Goal: Information Seeking & Learning: Learn about a topic

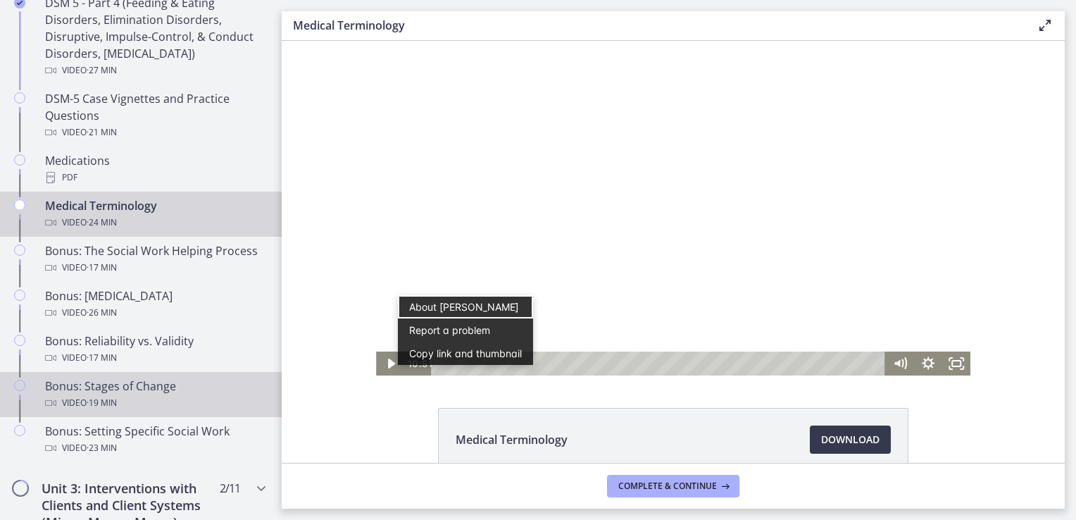
scroll to position [1127, 0]
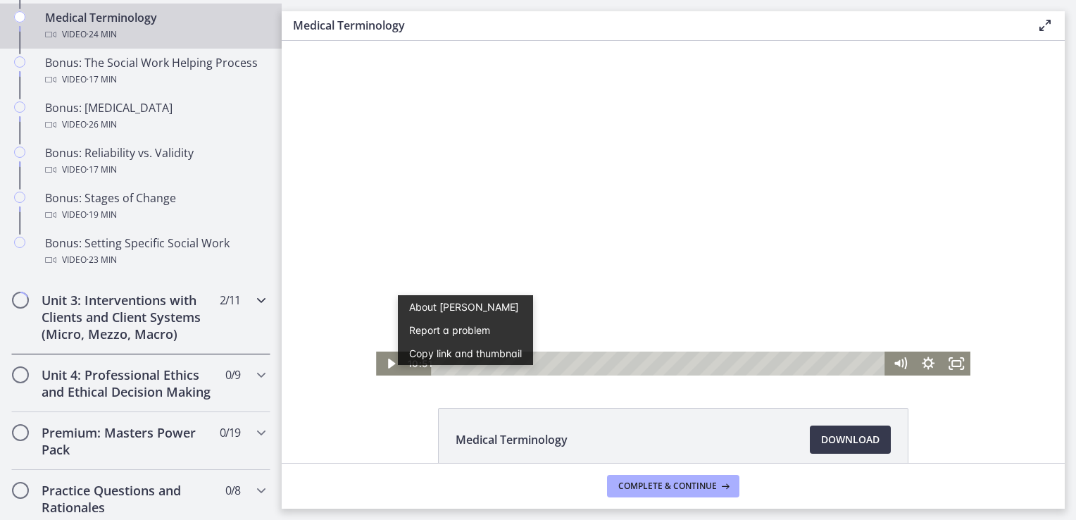
click at [253, 308] on icon "Chapters" at bounding box center [261, 300] width 17 height 17
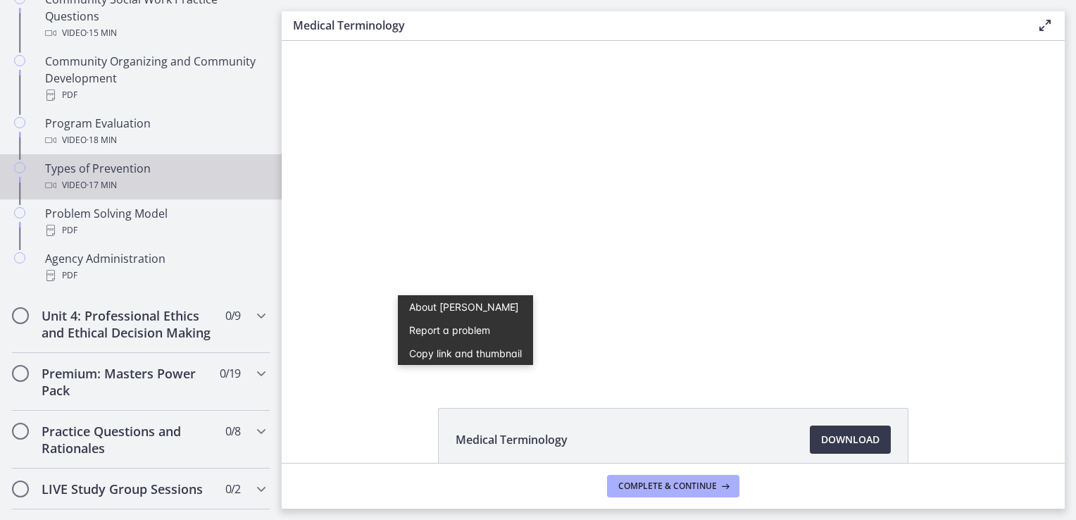
scroll to position [859, 0]
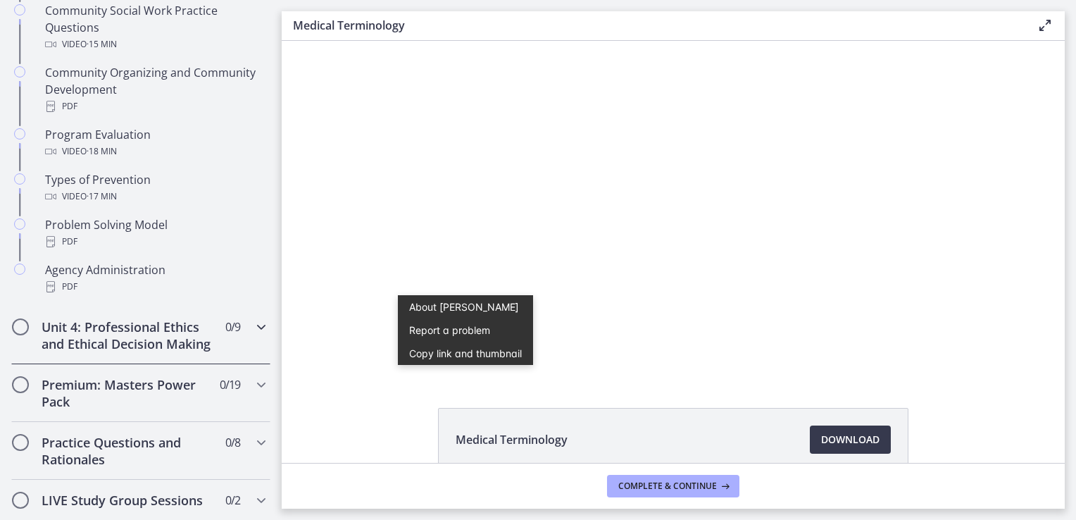
click at [253, 328] on icon "Chapters" at bounding box center [261, 326] width 17 height 17
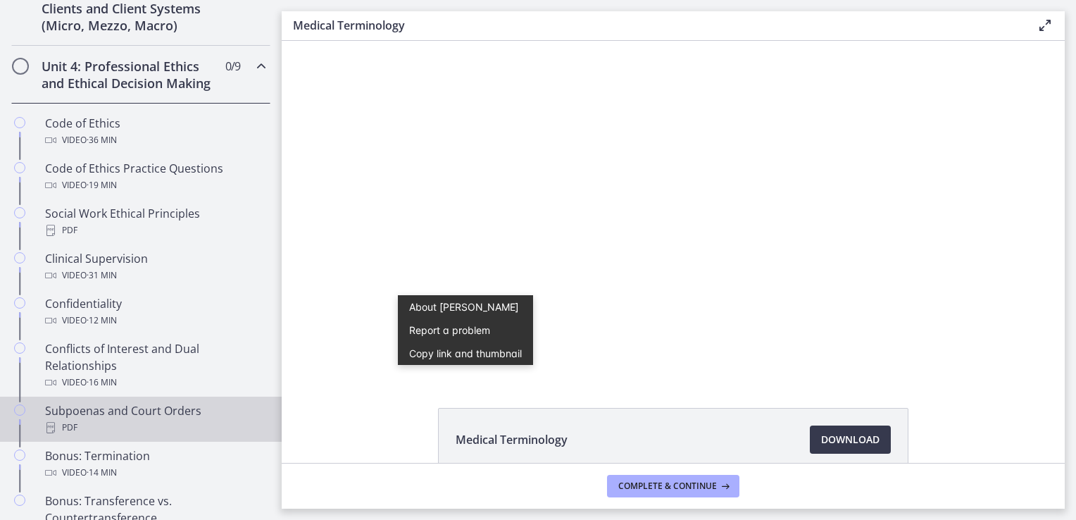
scroll to position [485, 0]
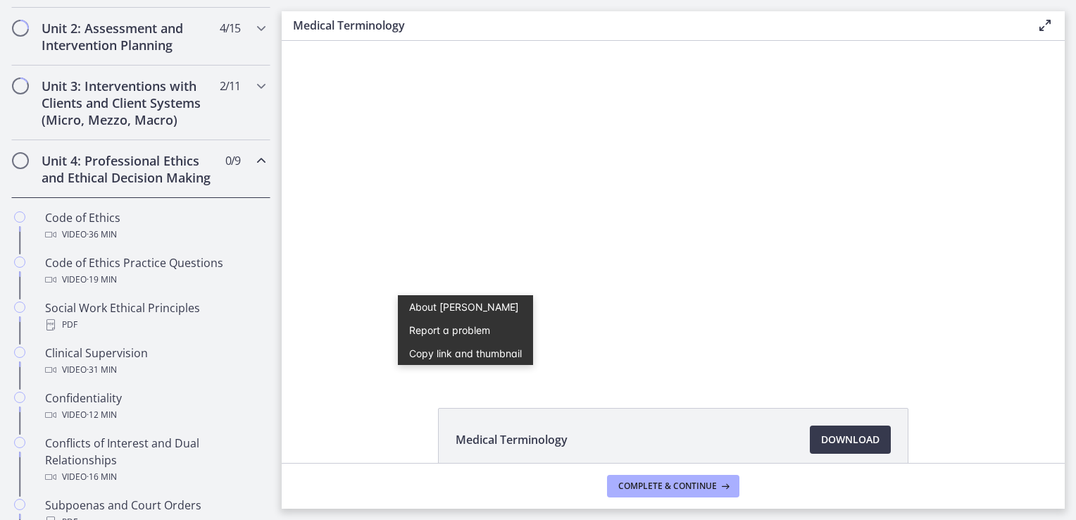
click at [253, 165] on icon "Chapters" at bounding box center [261, 160] width 17 height 17
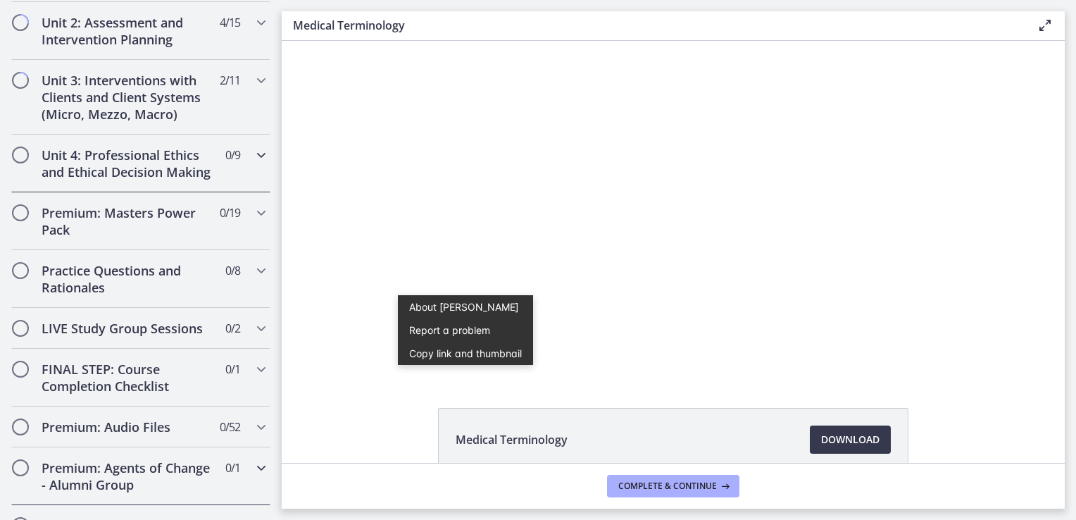
scroll to position [131, 0]
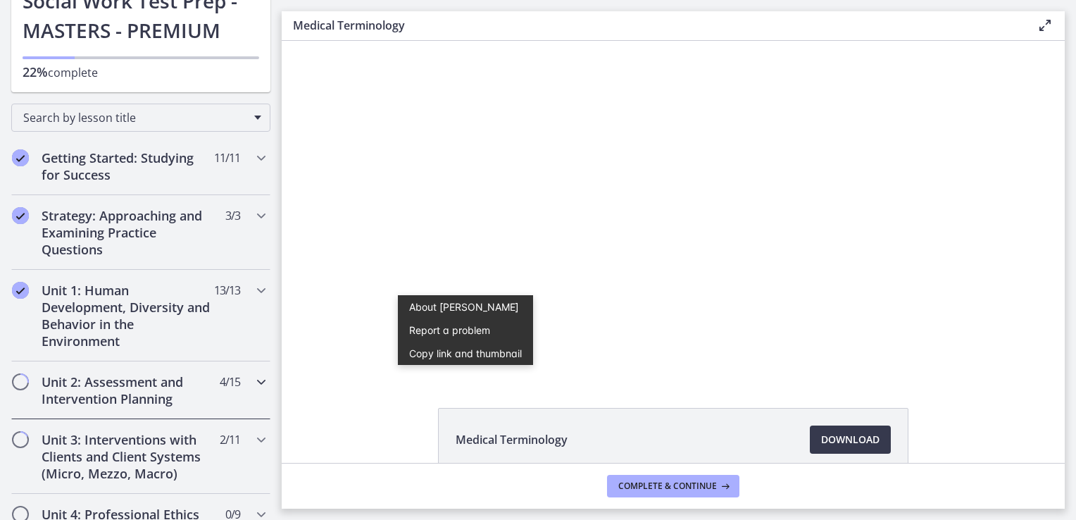
click at [254, 380] on icon "Chapters" at bounding box center [261, 381] width 17 height 17
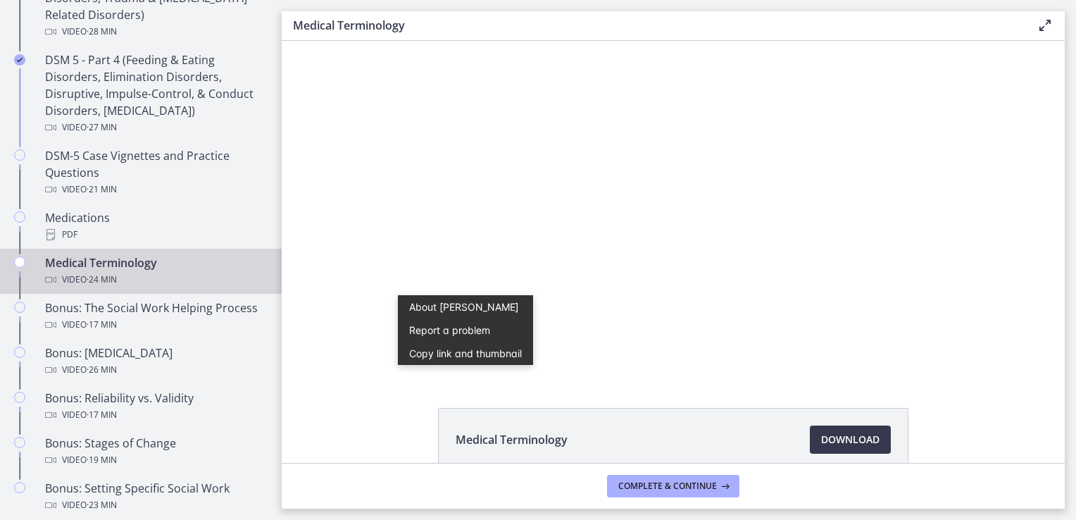
scroll to position [1071, 0]
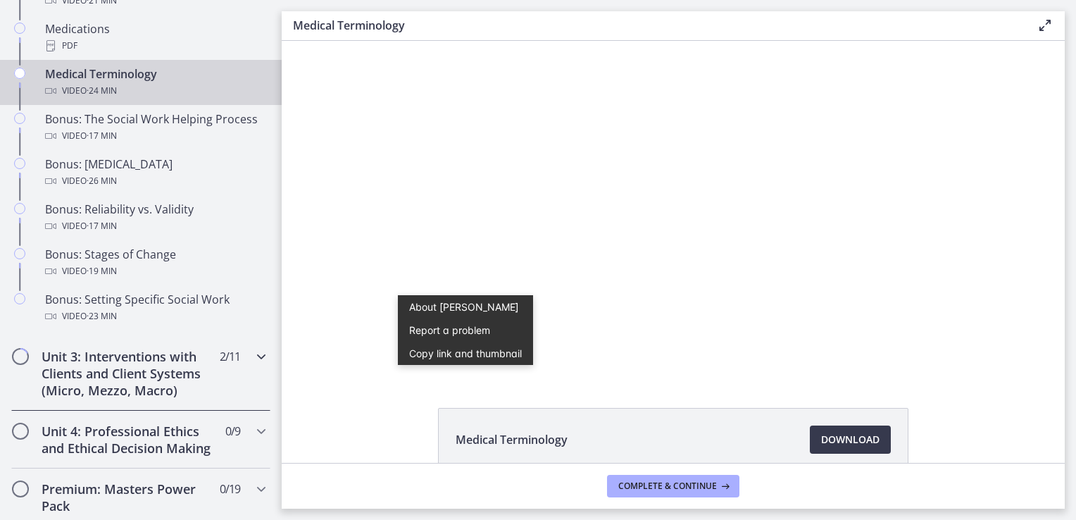
click at [253, 365] on icon "Chapters" at bounding box center [261, 356] width 17 height 17
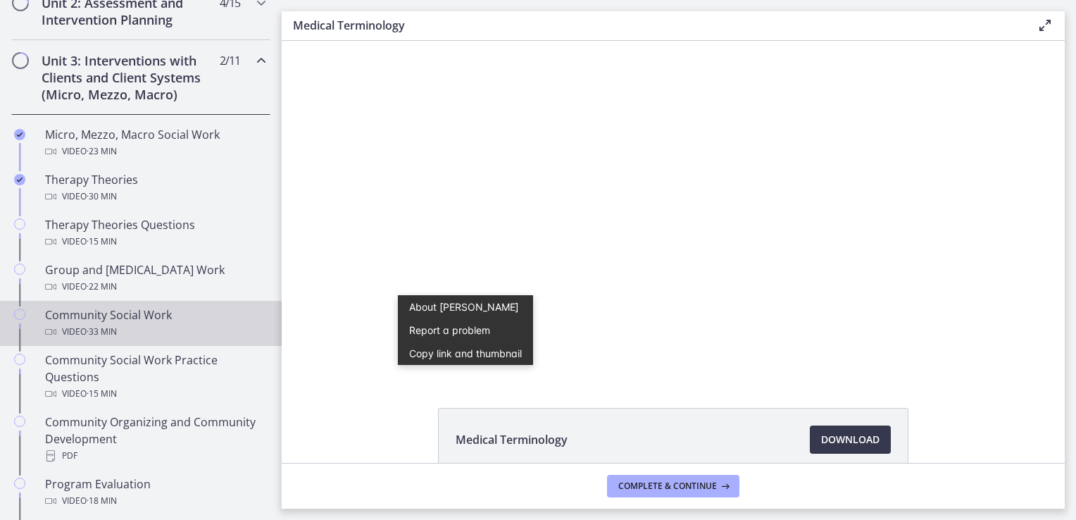
scroll to position [507, 0]
click at [127, 331] on div "Video · 33 min" at bounding box center [155, 334] width 220 height 17
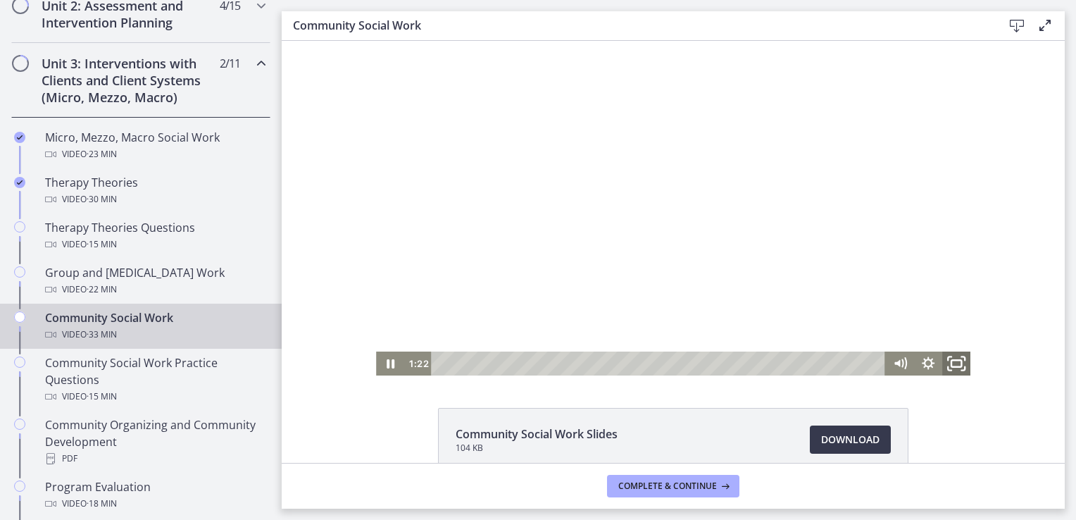
click at [955, 362] on icon "Fullscreen" at bounding box center [957, 363] width 34 height 29
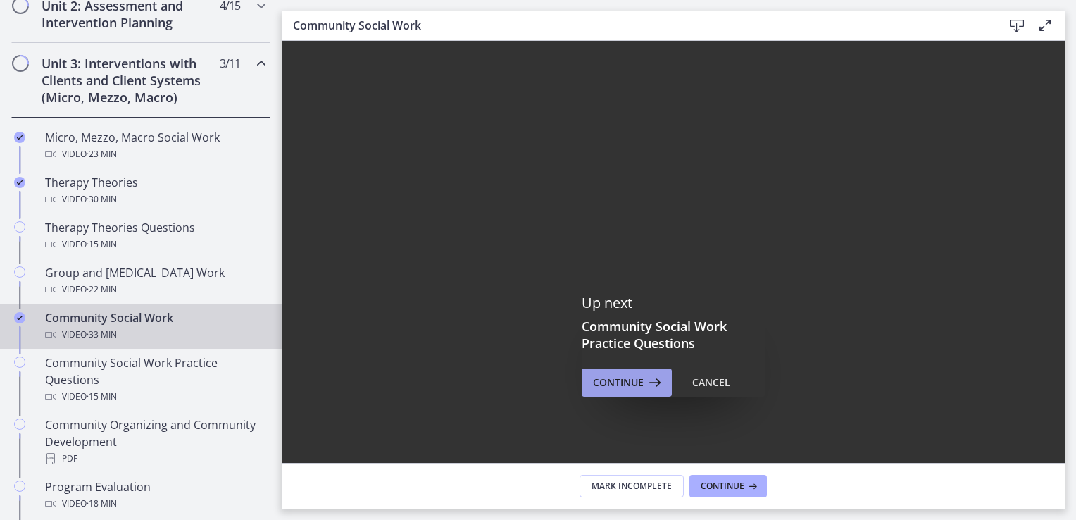
click at [615, 390] on span "Continue" at bounding box center [618, 382] width 51 height 17
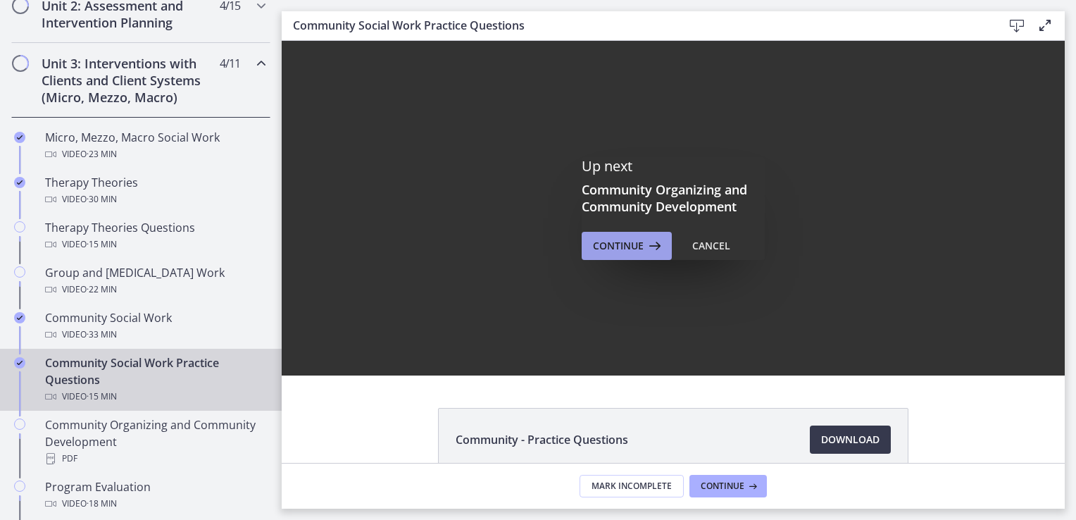
click at [625, 244] on span "Continue" at bounding box center [618, 245] width 51 height 17
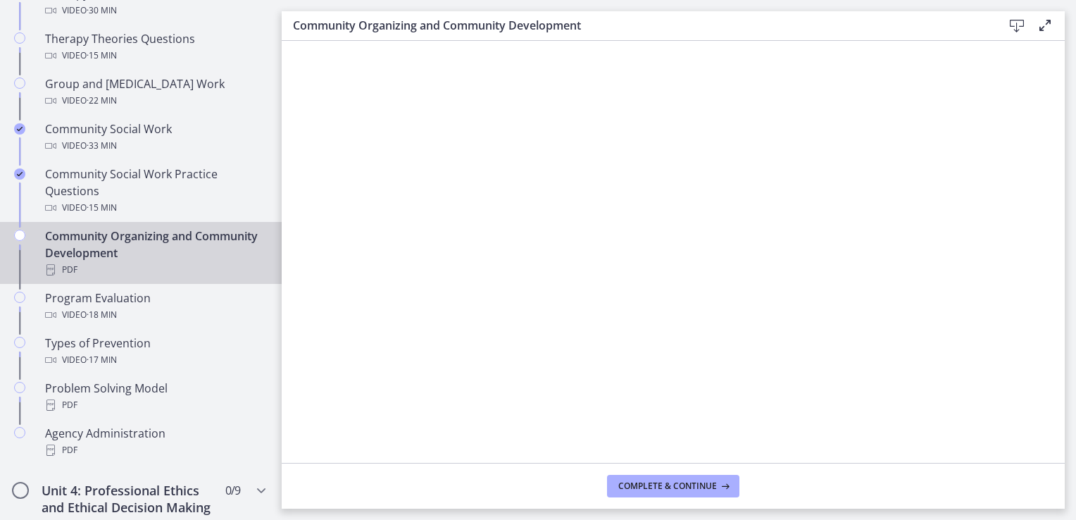
scroll to position [882, 0]
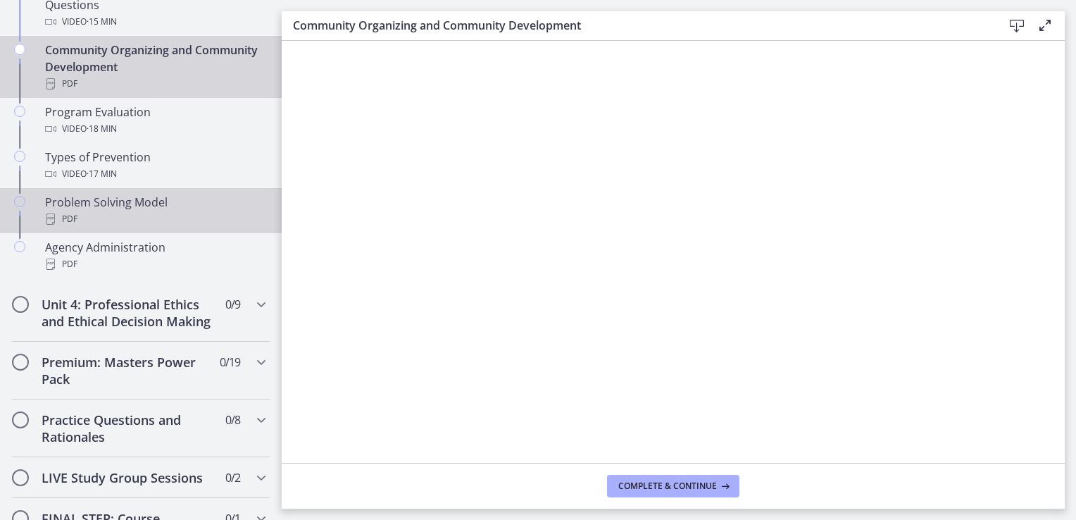
click at [157, 211] on div "PDF" at bounding box center [155, 219] width 220 height 17
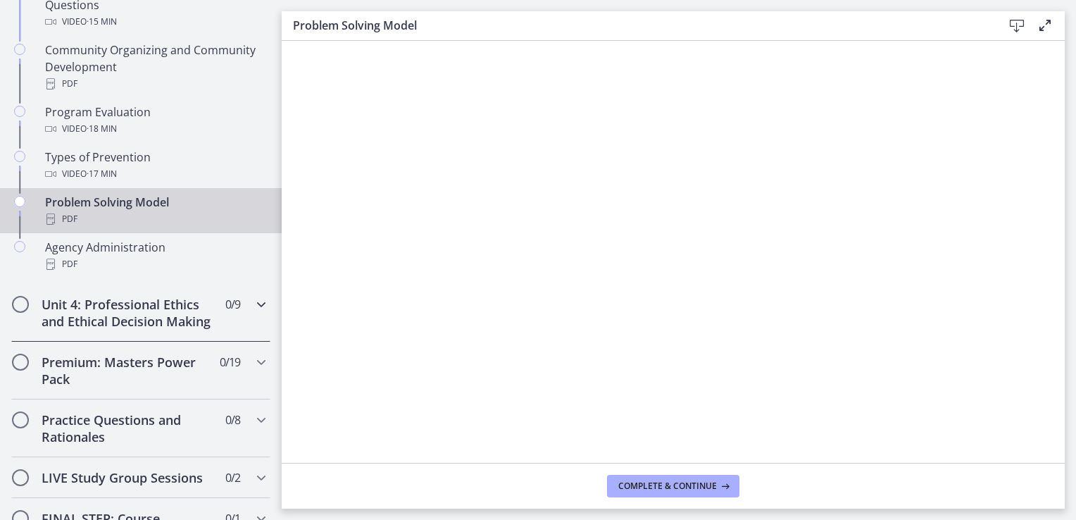
click at [253, 298] on icon "Chapters" at bounding box center [261, 304] width 17 height 17
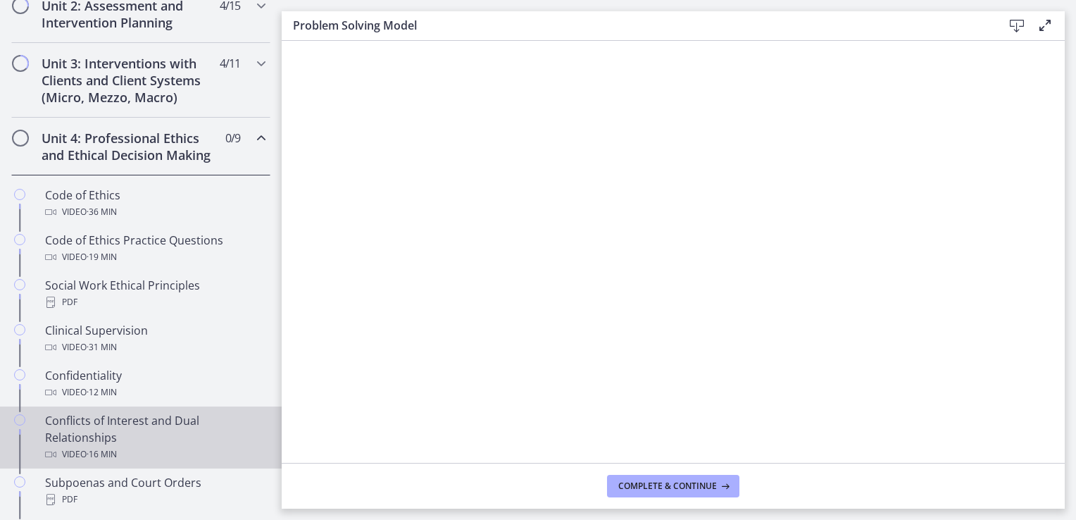
scroll to position [507, 0]
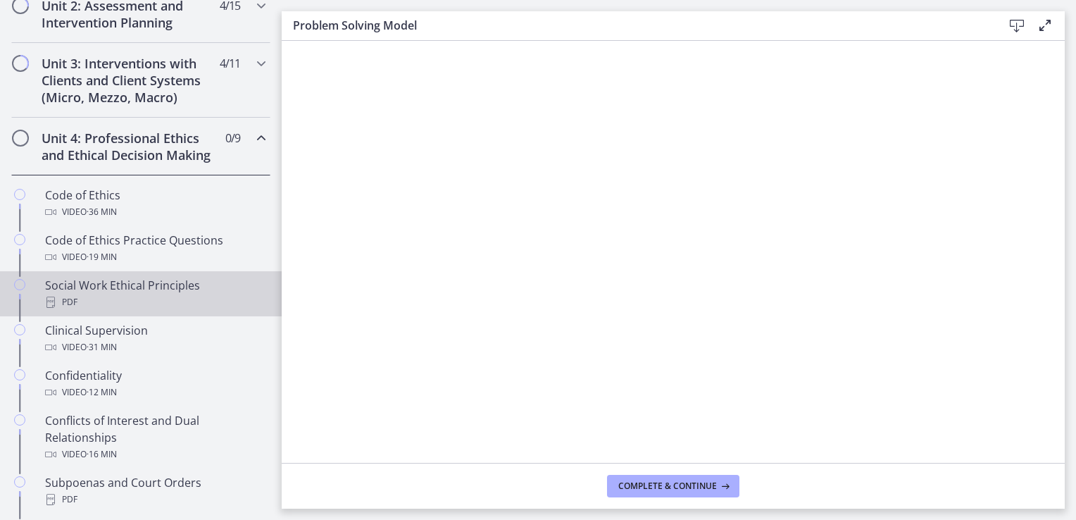
click at [168, 311] on div "PDF" at bounding box center [155, 302] width 220 height 17
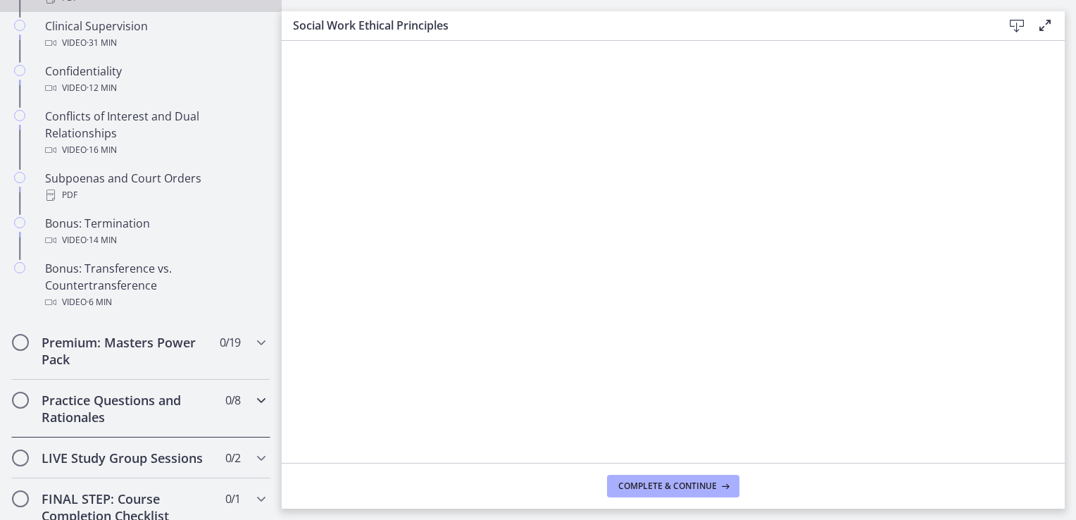
scroll to position [882, 0]
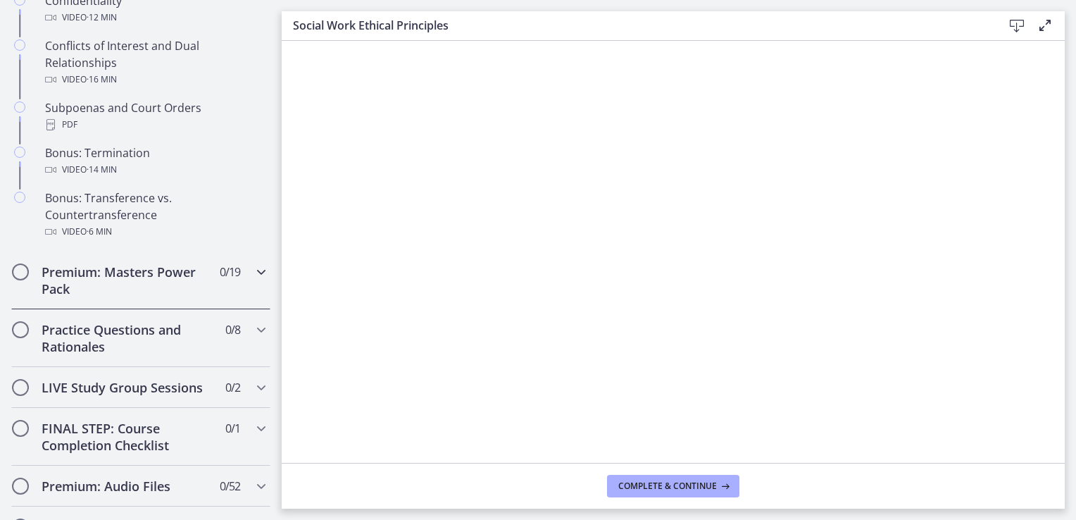
click at [253, 280] on icon "Chapters" at bounding box center [261, 271] width 17 height 17
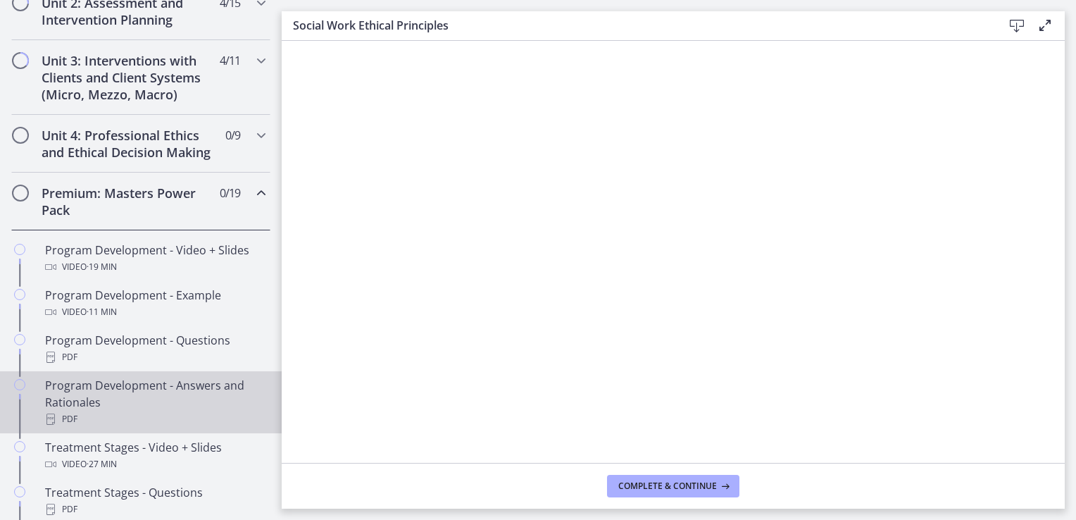
scroll to position [507, 0]
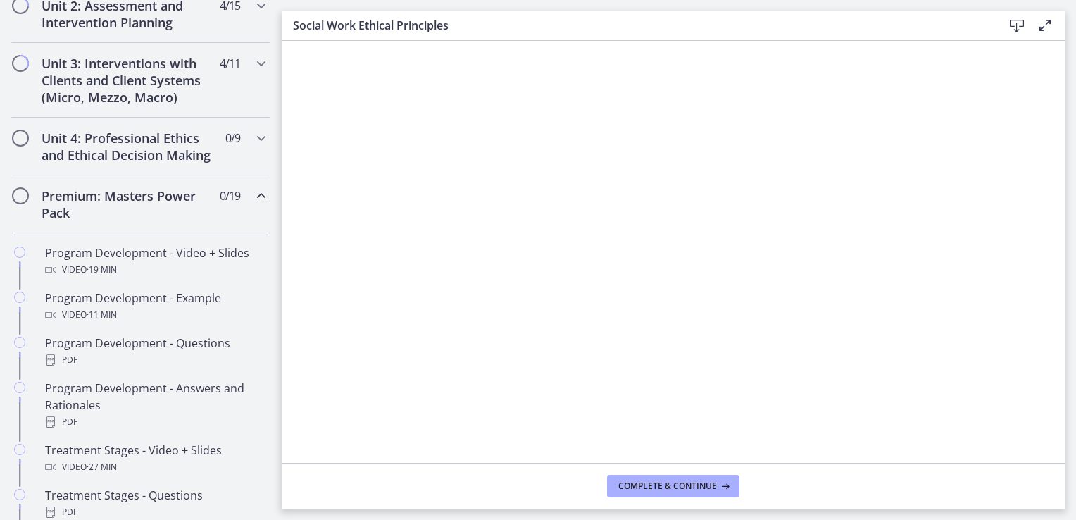
click at [182, 233] on div "Premium: Masters Power Pack 0 / 19 Completed" at bounding box center [140, 204] width 259 height 58
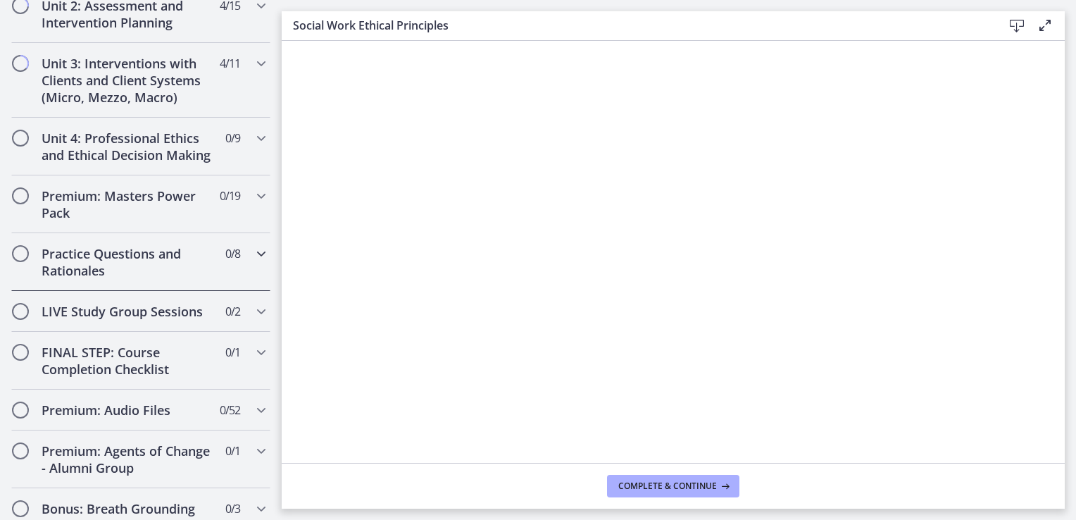
click at [239, 266] on div "Practice Questions and Rationales 0 / 8 Completed" at bounding box center [140, 262] width 259 height 58
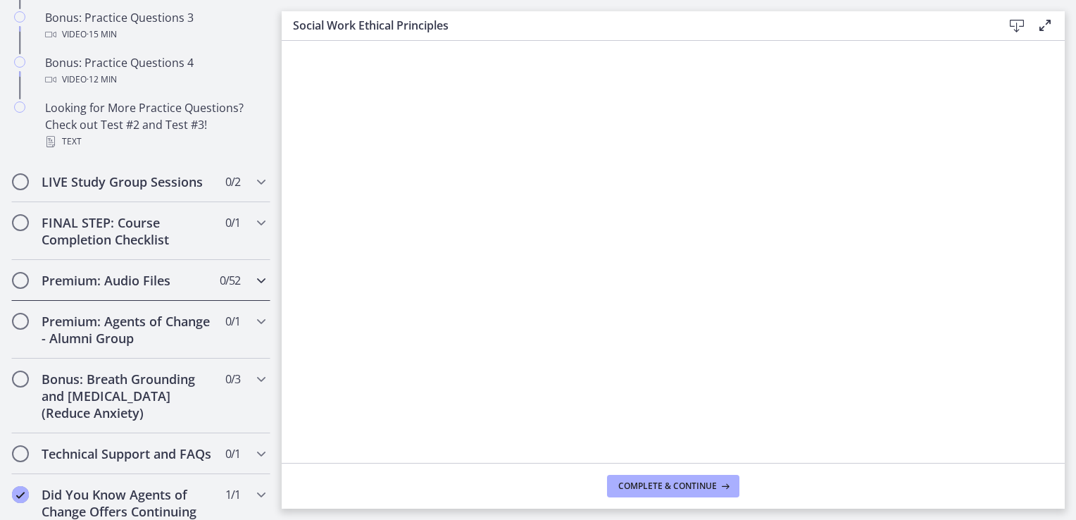
scroll to position [1071, 0]
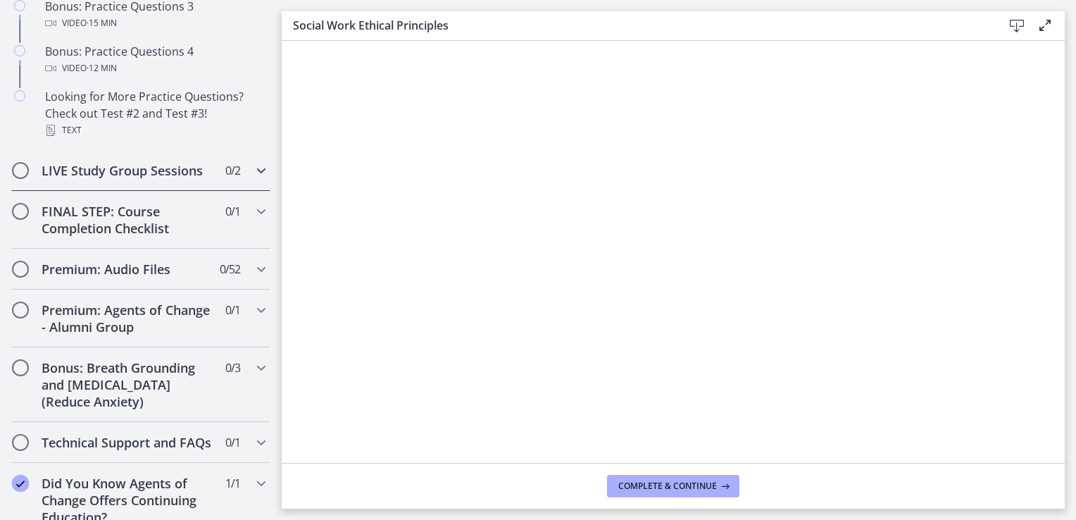
click at [241, 190] on div "LIVE Study Group Sessions 0 / 2 Completed" at bounding box center [140, 170] width 259 height 41
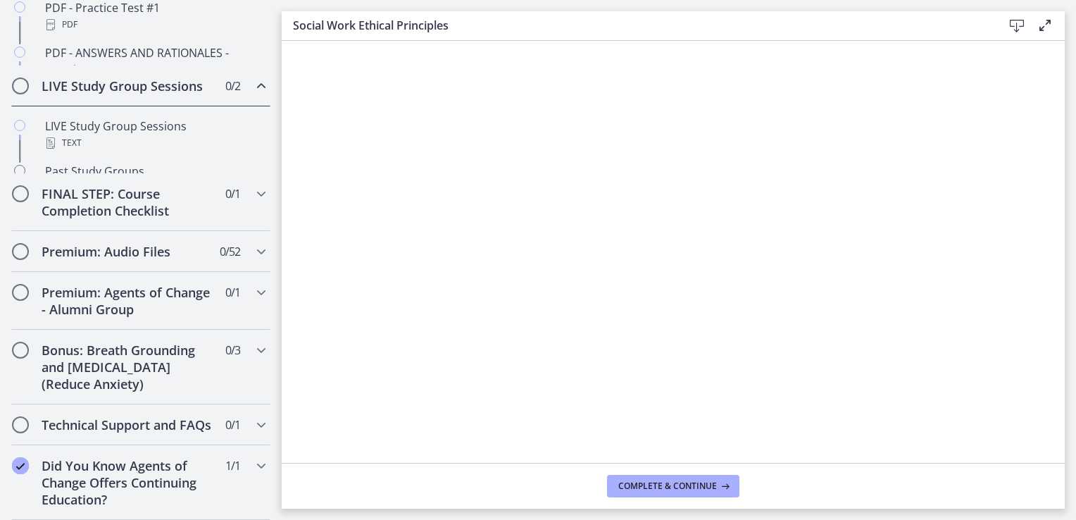
scroll to position [796, 0]
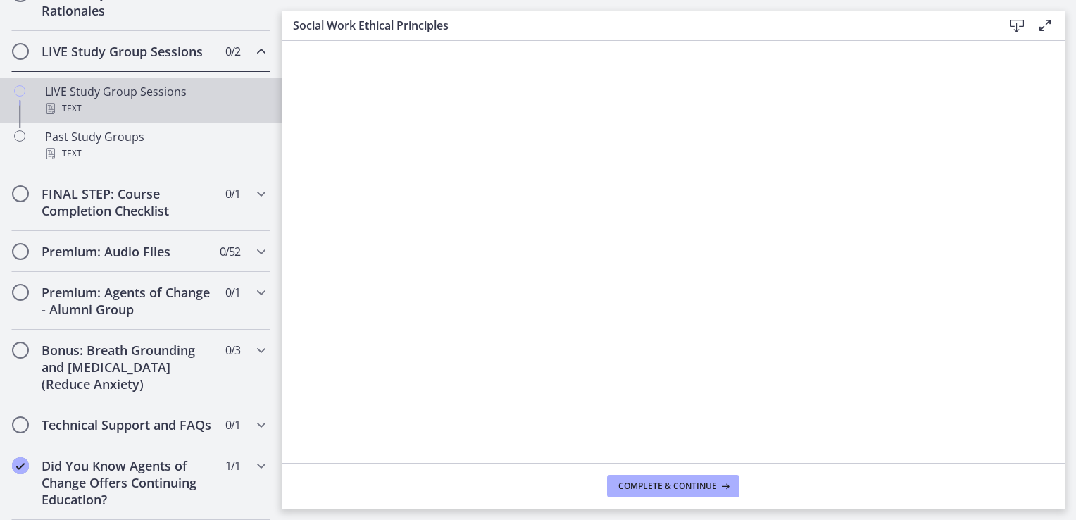
click at [74, 83] on div "LIVE Study Group Sessions Text" at bounding box center [155, 100] width 220 height 34
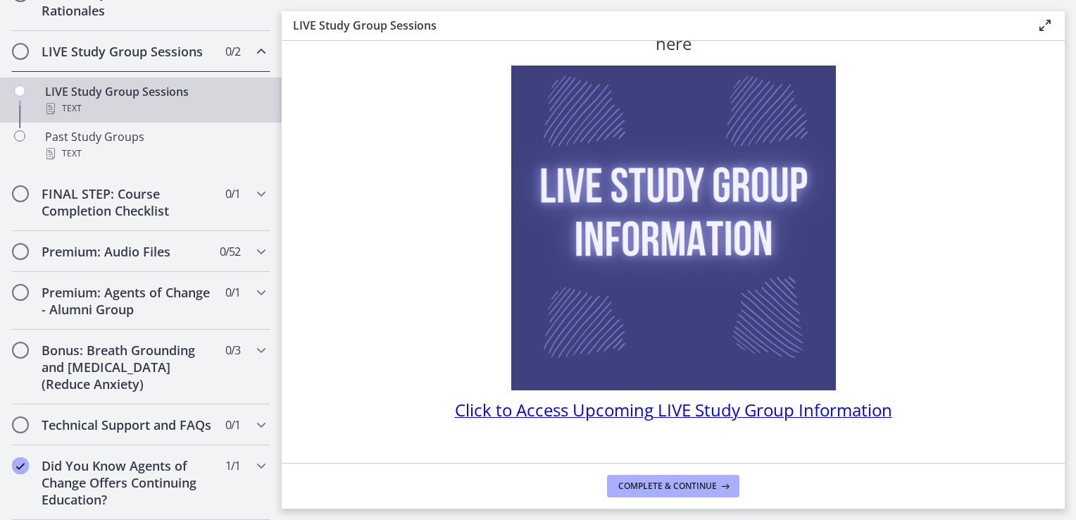
scroll to position [89, 0]
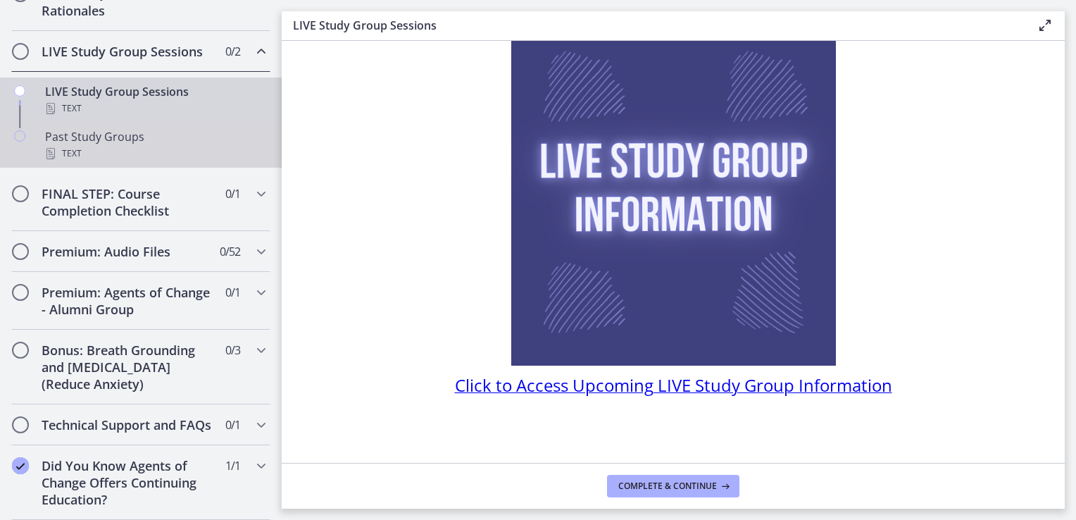
click at [101, 130] on div "Past Study Groups Text" at bounding box center [155, 145] width 220 height 34
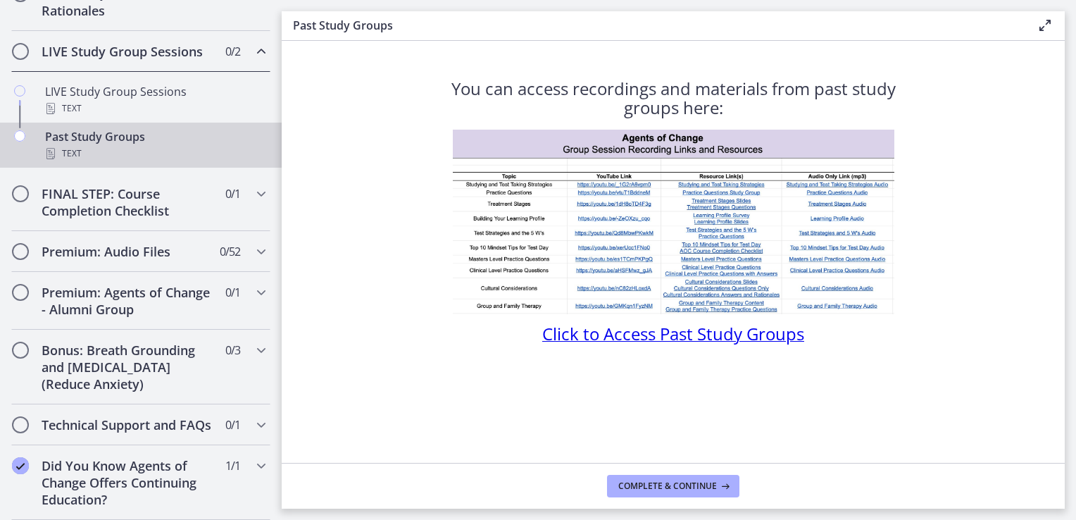
click at [664, 335] on span "Click to Access Past Study Groups" at bounding box center [673, 333] width 262 height 23
